Goal: Task Accomplishment & Management: Manage account settings

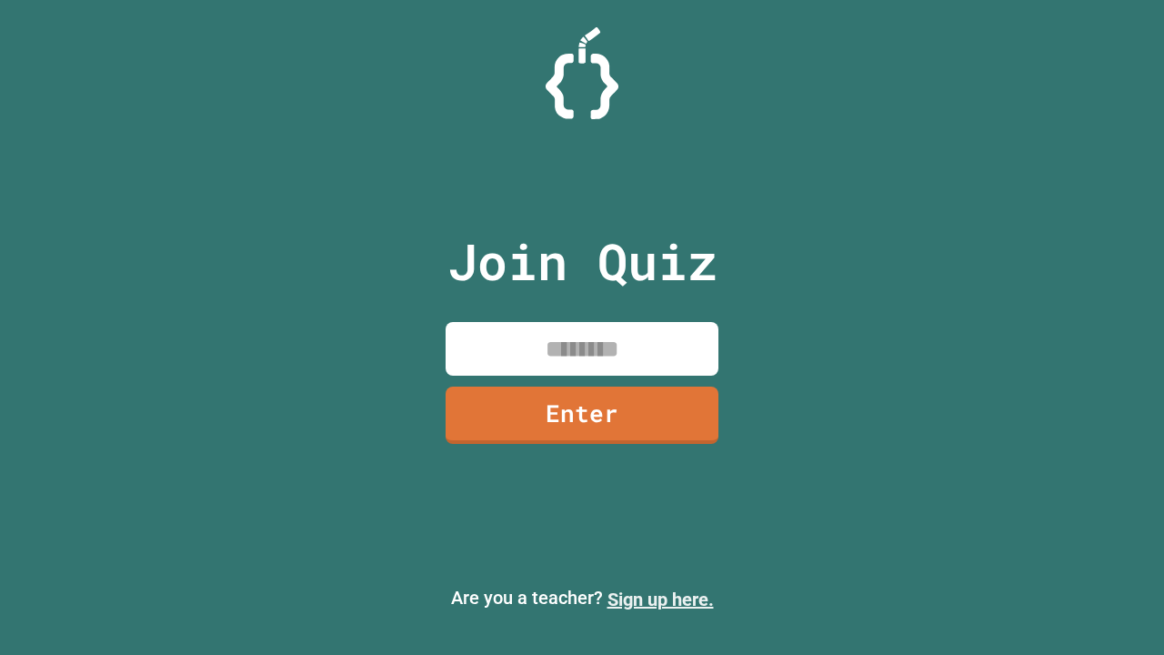
click at [660, 599] on link "Sign up here." at bounding box center [661, 599] width 106 height 22
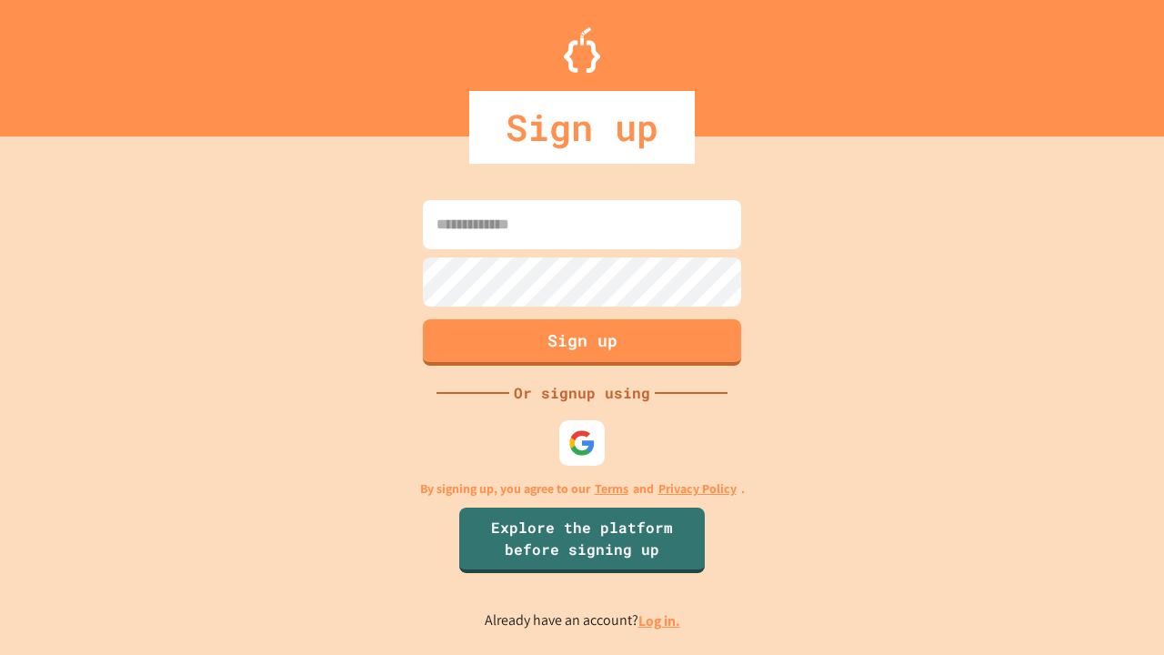
click at [660, 620] on link "Log in." at bounding box center [659, 620] width 42 height 19
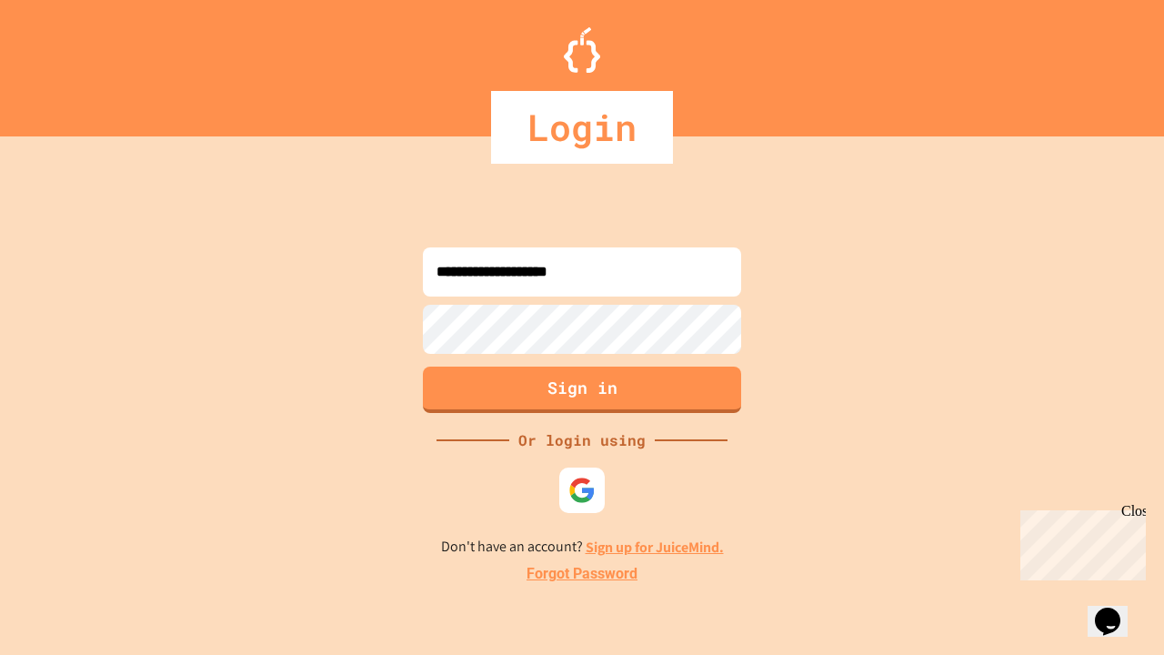
type input "**********"
